Goal: Task Accomplishment & Management: Use online tool/utility

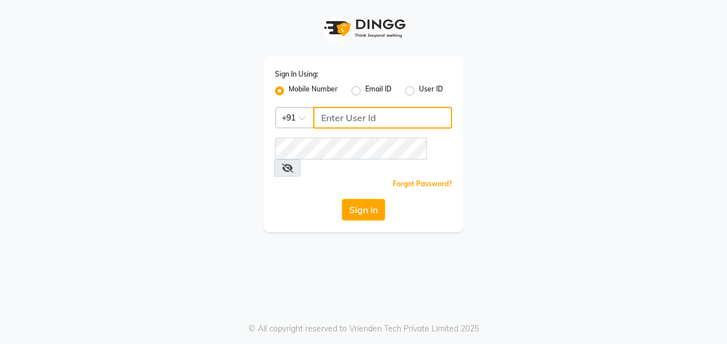
click at [391, 112] on input "Username" at bounding box center [382, 118] width 139 height 22
type input "7224009452"
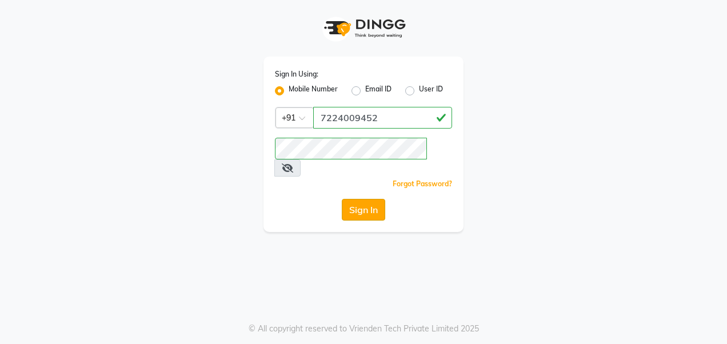
click at [370, 199] on button "Sign In" at bounding box center [363, 210] width 43 height 22
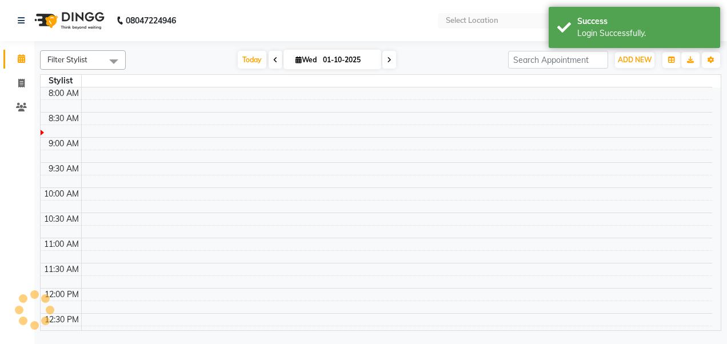
select select "en"
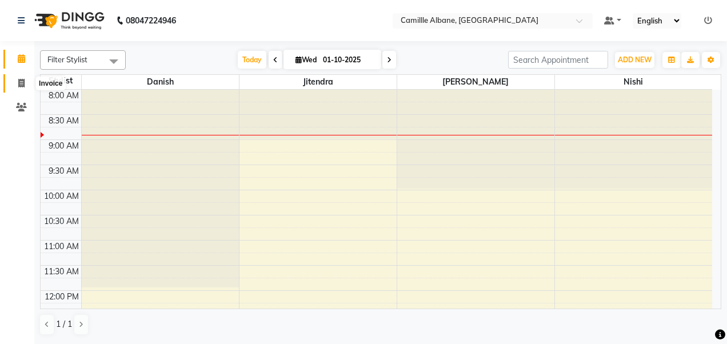
drag, startPoint x: 19, startPoint y: 82, endPoint x: 26, endPoint y: 80, distance: 7.1
click at [19, 82] on icon at bounding box center [21, 83] width 6 height 9
select select "service"
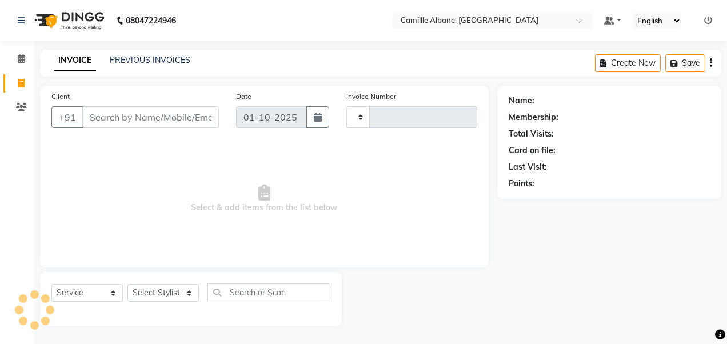
type input "1195"
select select "7025"
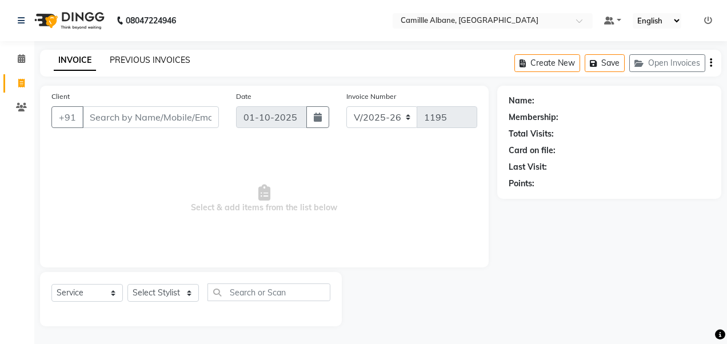
click at [138, 59] on link "PREVIOUS INVOICES" at bounding box center [150, 60] width 81 height 10
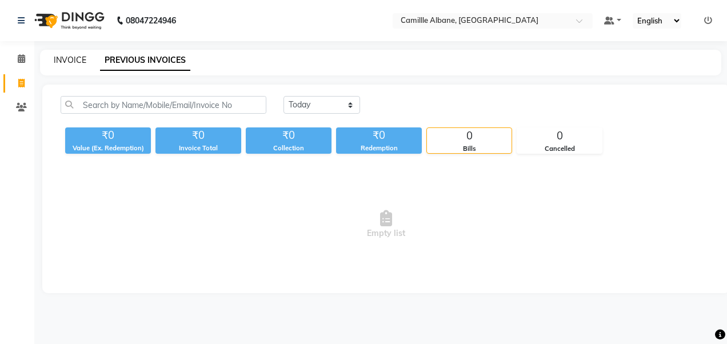
click at [69, 59] on link "INVOICE" at bounding box center [70, 60] width 33 height 10
select select "7025"
select select "service"
